Goal: Transaction & Acquisition: Download file/media

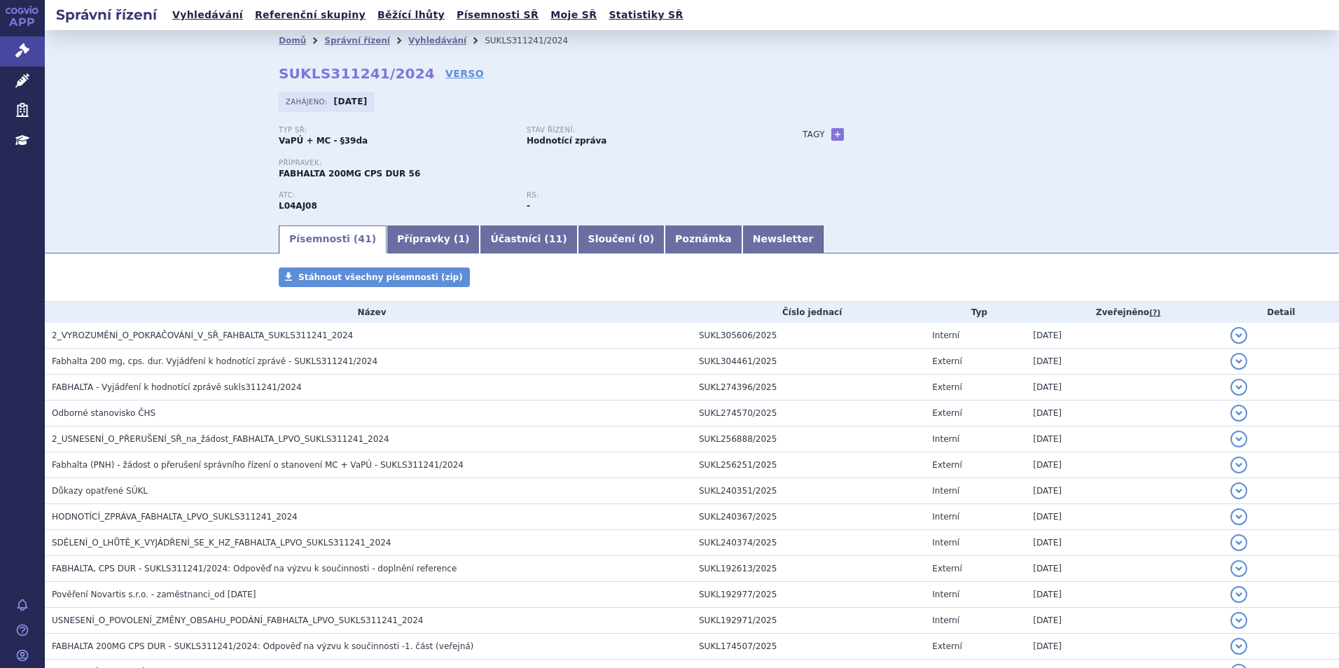
click at [117, 194] on div "Domů Správní řízení Vyhledávání SUKLS311241/2024 SUKLS311241/2024 VERSO Zahájen…" at bounding box center [692, 126] width 1294 height 193
click at [413, 34] on li "Vyhledávání" at bounding box center [446, 40] width 76 height 21
click at [418, 43] on link "Vyhledávání" at bounding box center [437, 41] width 58 height 10
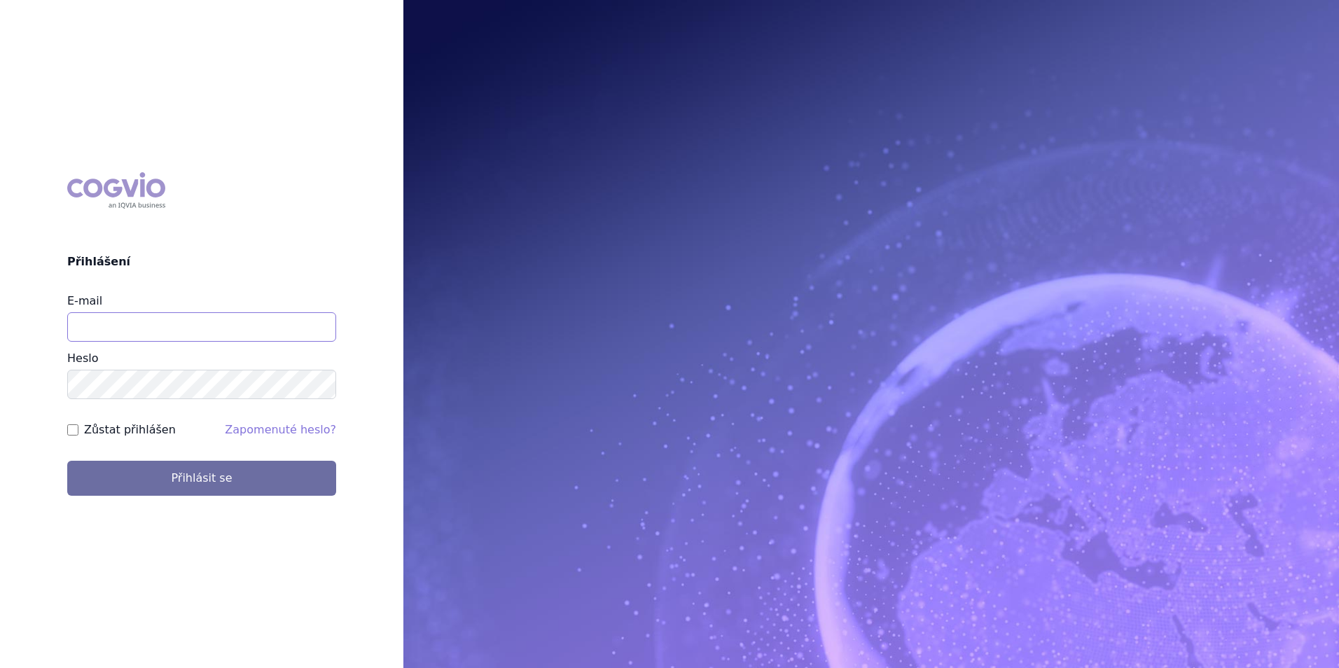
type input "[PERSON_NAME][EMAIL_ADDRESS][DOMAIN_NAME]"
click at [72, 429] on input "Zůstat přihlášen" at bounding box center [72, 429] width 11 height 11
checkbox input "true"
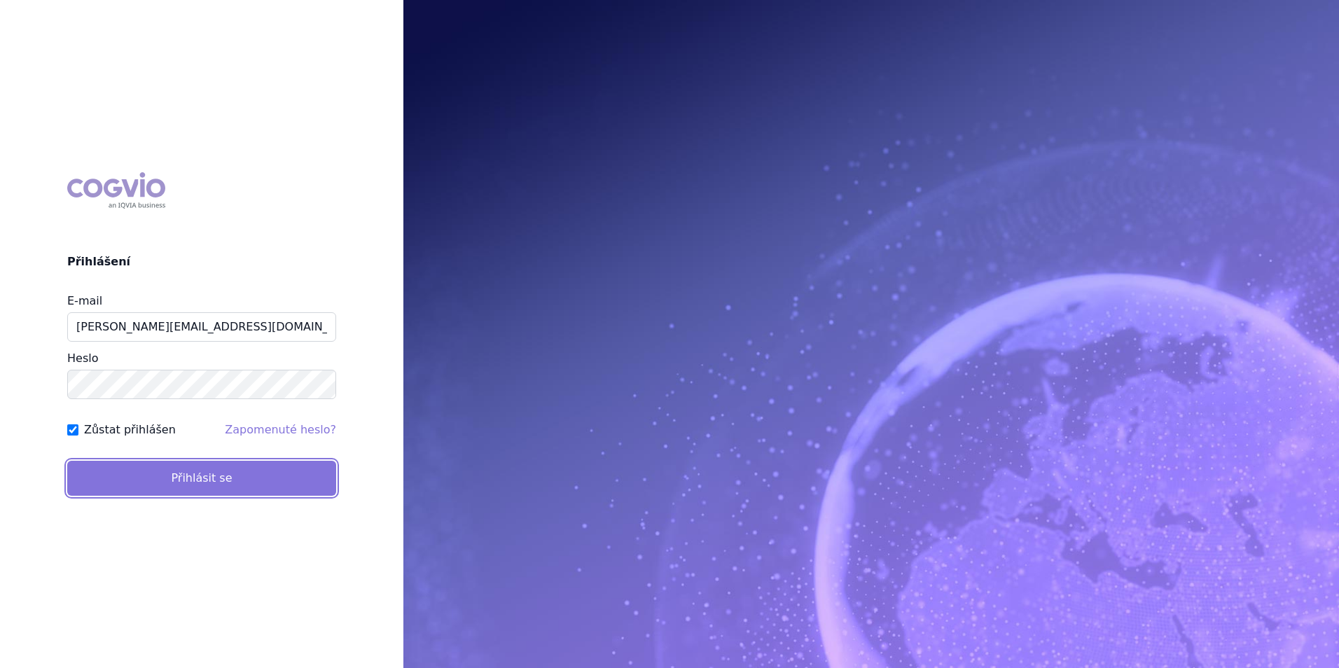
click at [216, 482] on button "Přihlásit se" at bounding box center [201, 478] width 269 height 35
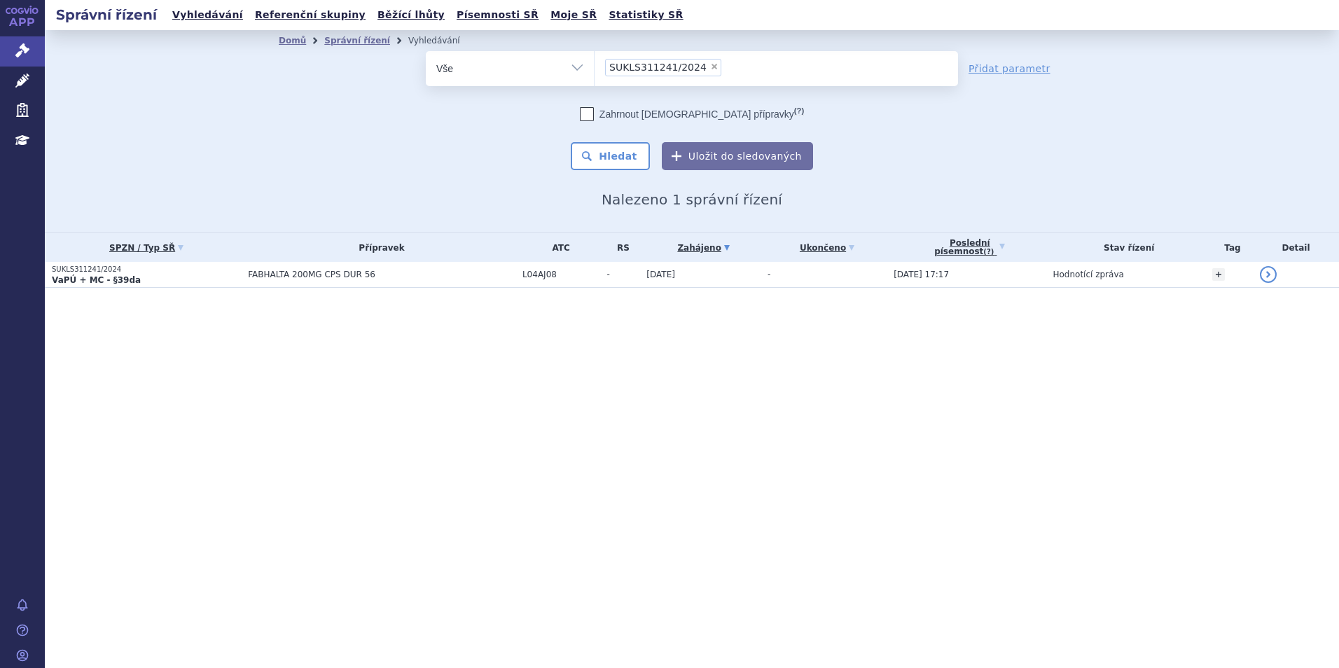
click at [710, 69] on span "×" at bounding box center [714, 66] width 8 height 8
click at [595, 69] on select "SUKLS311241/2024" at bounding box center [594, 67] width 1 height 35
select select
type input "su"
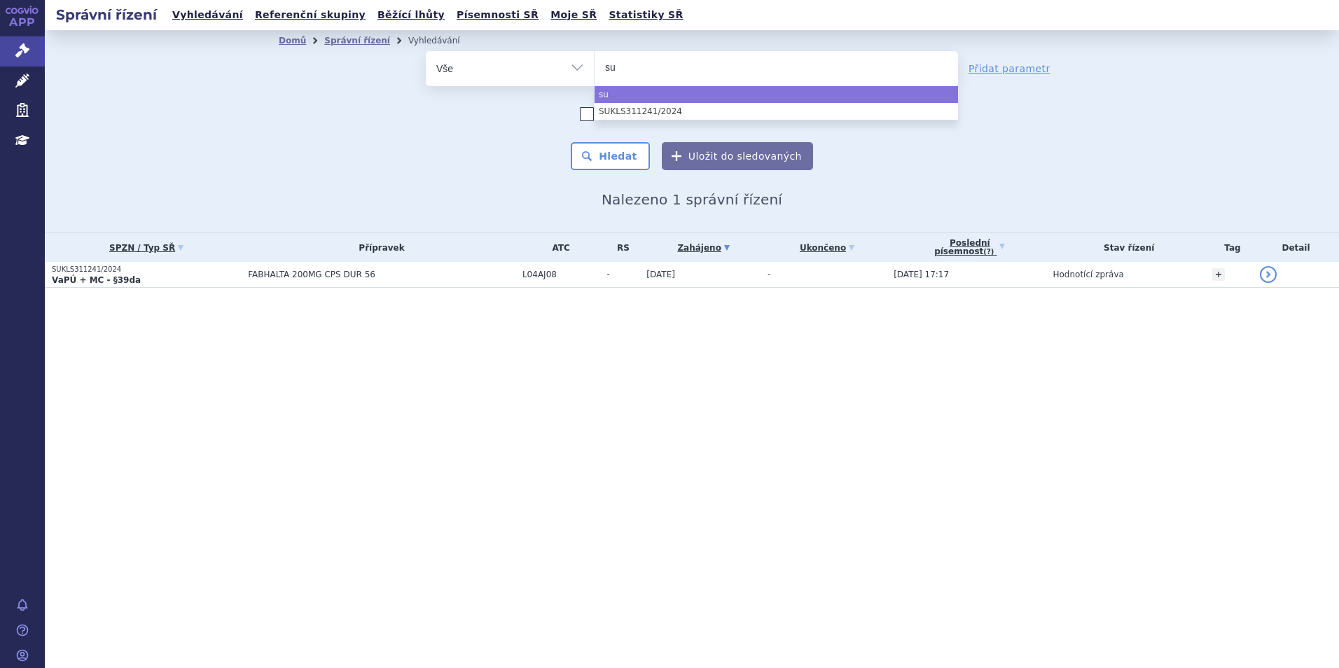
type input "suk"
type input "sukls"
type input "sukls1"
type input "sukls11"
type input "sukls110"
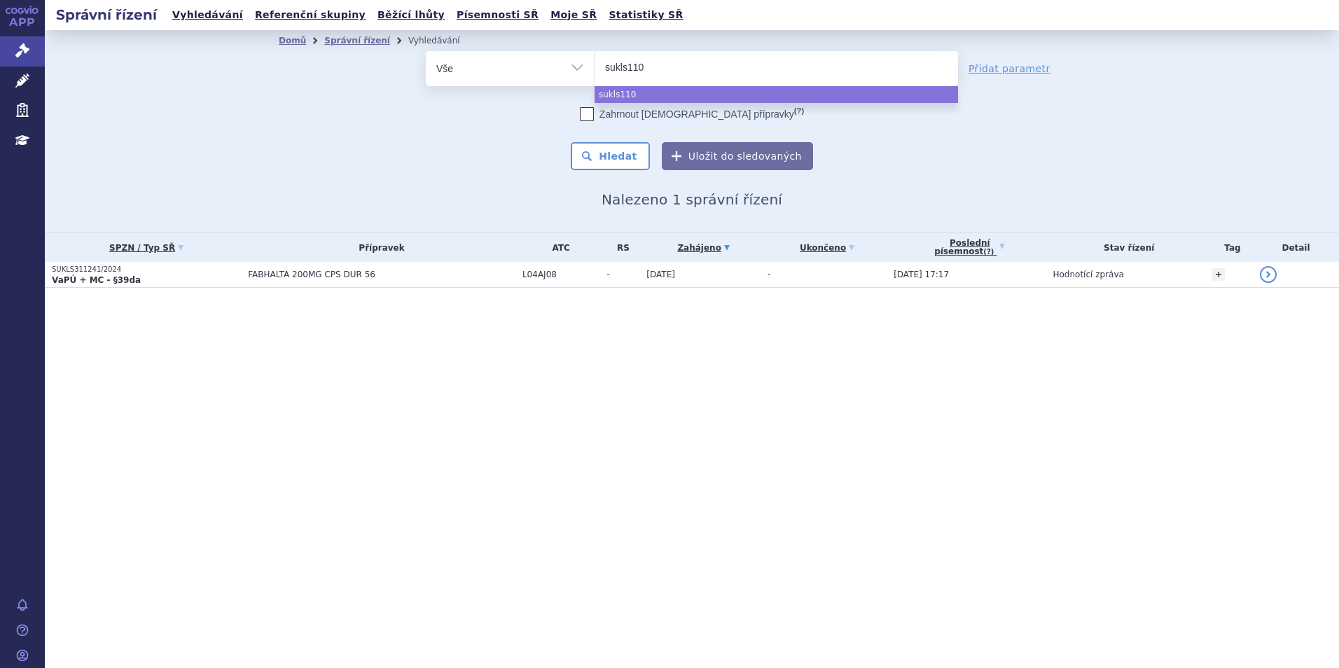
type input "sukls1103"
type input "sukls11034"
type input "sukls110348"
type input "sukls110348/"
type input "sukls110348/2"
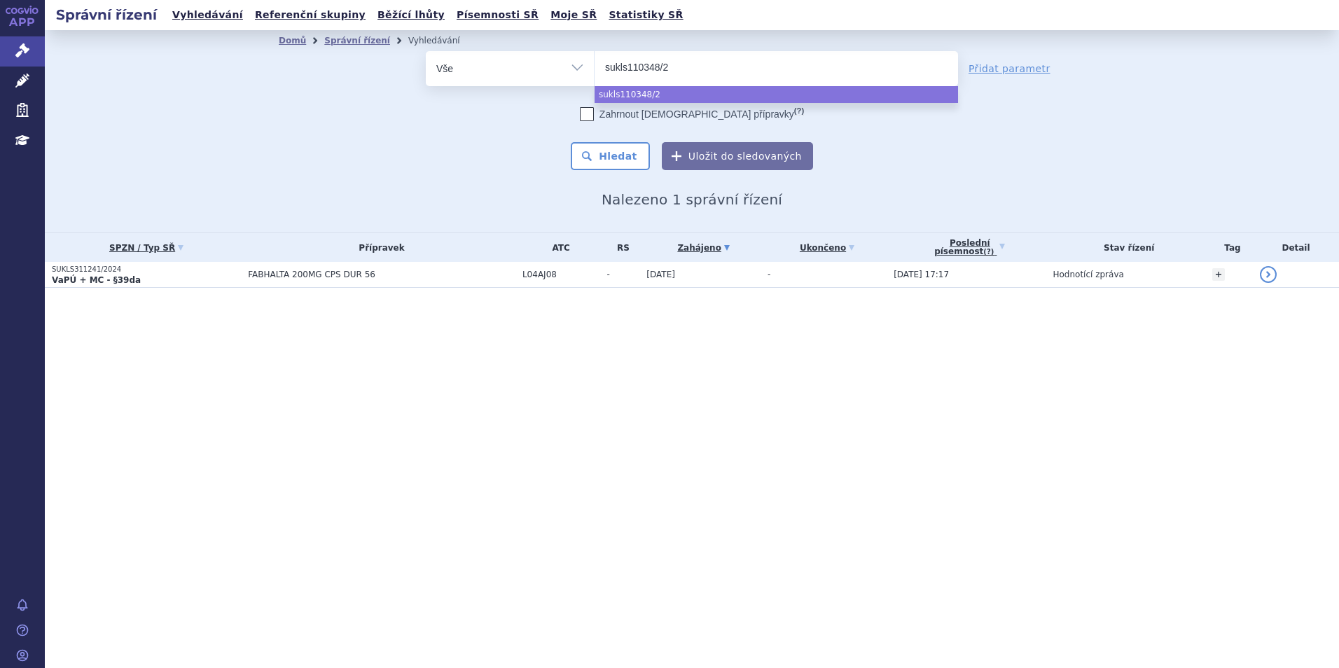
type input "sukls110348/20"
type input "sukls110348/202"
type input "sukls110348/2023"
select select "sukls110348/2023"
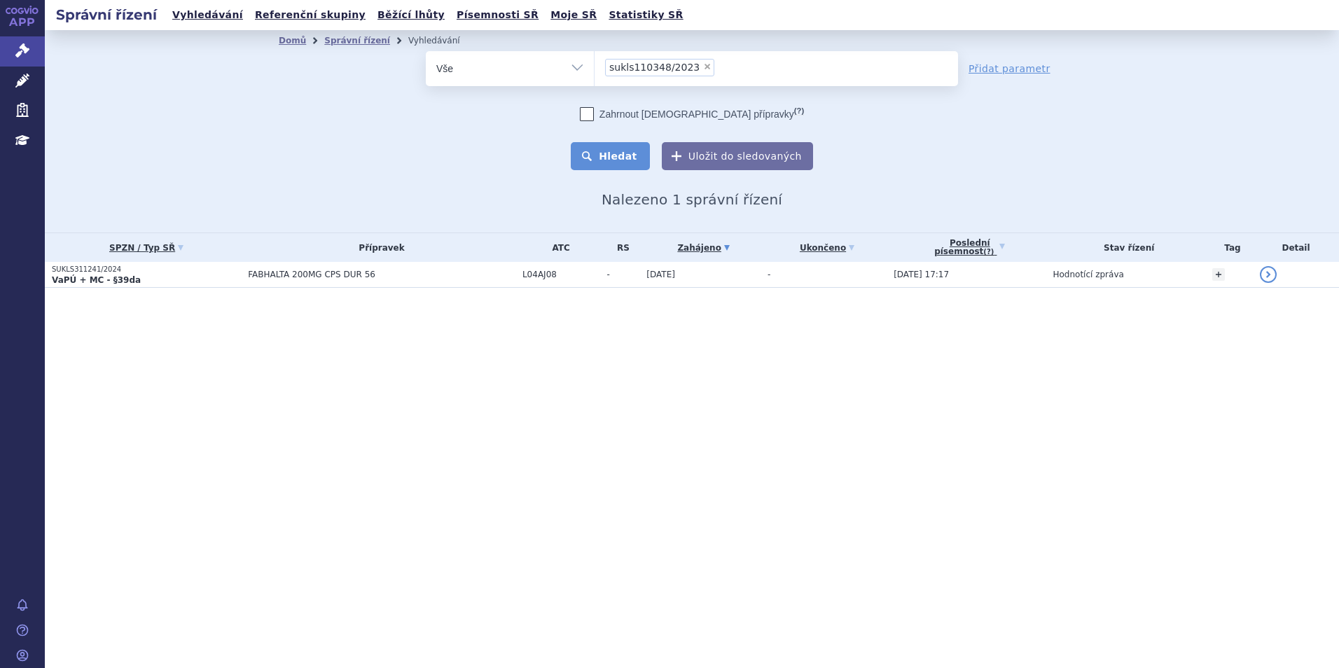
click at [610, 153] on button "Hledat" at bounding box center [610, 156] width 79 height 28
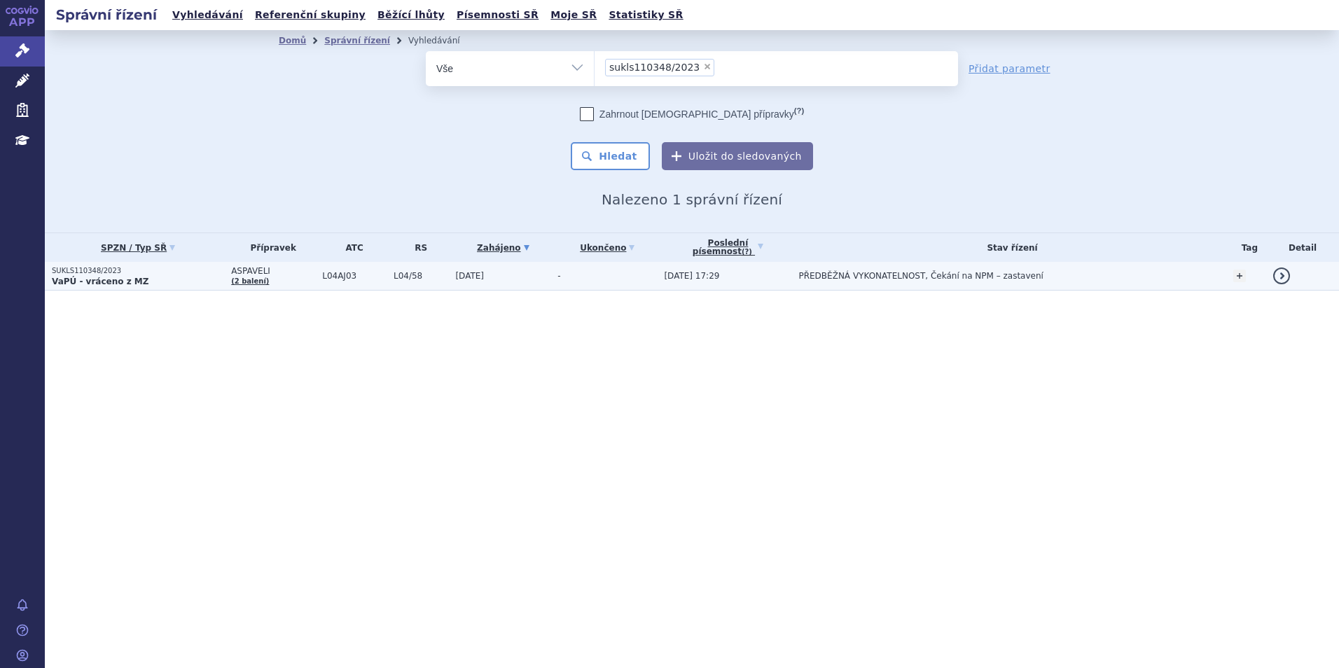
click at [64, 270] on p "SUKLS110348/2023" at bounding box center [138, 271] width 172 height 10
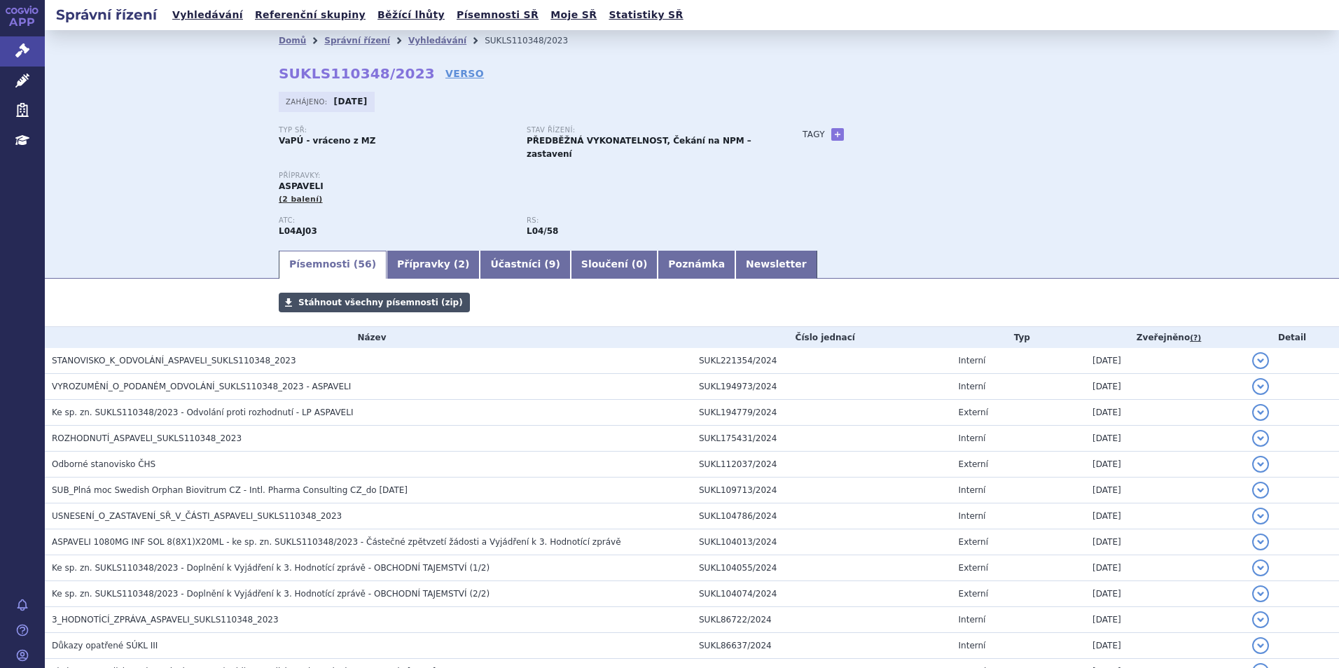
click at [385, 293] on link "Stáhnout všechny písemnosti (zip)" at bounding box center [374, 303] width 191 height 20
